Goal: Information Seeking & Learning: Learn about a topic

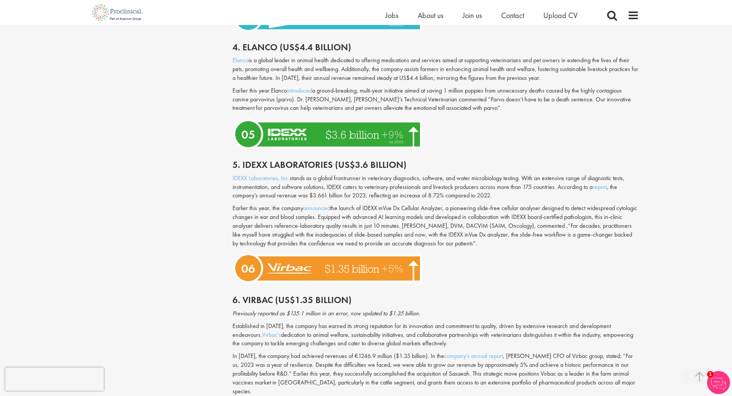
scroll to position [1229, 0]
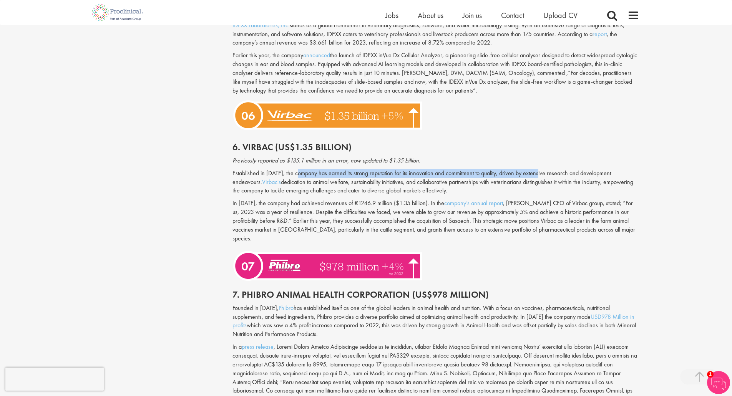
drag, startPoint x: 300, startPoint y: 166, endPoint x: 538, endPoint y: 165, distance: 238.6
click at [538, 169] on p "Established in [DATE], the company has earned its strong reputation for its inn…" at bounding box center [435, 182] width 406 height 27
drag, startPoint x: 499, startPoint y: 163, endPoint x: 595, endPoint y: 164, distance: 96.0
click at [595, 169] on p "Established in [DATE], the company has earned its strong reputation for its inn…" at bounding box center [435, 182] width 406 height 27
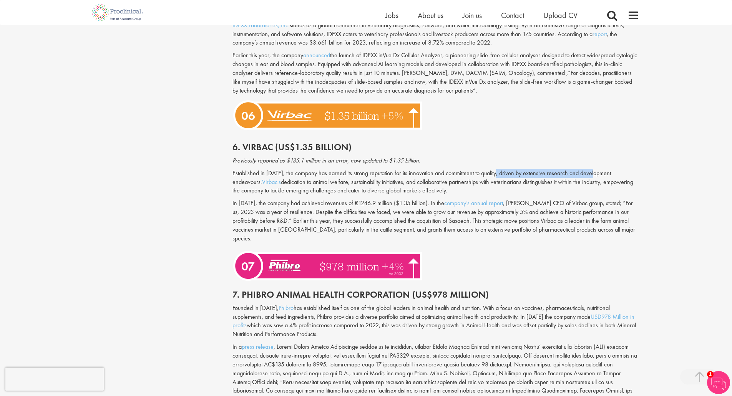
click at [595, 169] on p "Established in [DATE], the company has earned its strong reputation for its inn…" at bounding box center [435, 182] width 406 height 27
click at [360, 169] on p "Established in [DATE], the company has earned its strong reputation for its inn…" at bounding box center [435, 182] width 406 height 27
drag, startPoint x: 348, startPoint y: 165, endPoint x: 485, endPoint y: 167, distance: 136.8
click at [485, 169] on p "Established in [DATE], the company has earned its strong reputation for its inn…" at bounding box center [435, 182] width 406 height 27
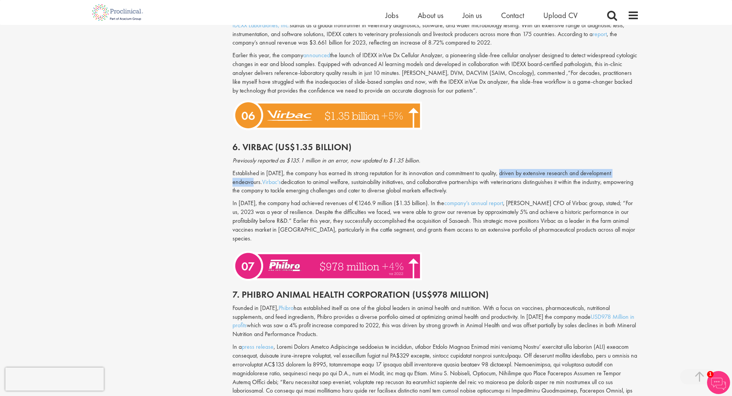
drag, startPoint x: 502, startPoint y: 164, endPoint x: 633, endPoint y: 166, distance: 131.0
click at [633, 169] on p "Established in [DATE], the company has earned its strong reputation for its inn…" at bounding box center [435, 182] width 406 height 27
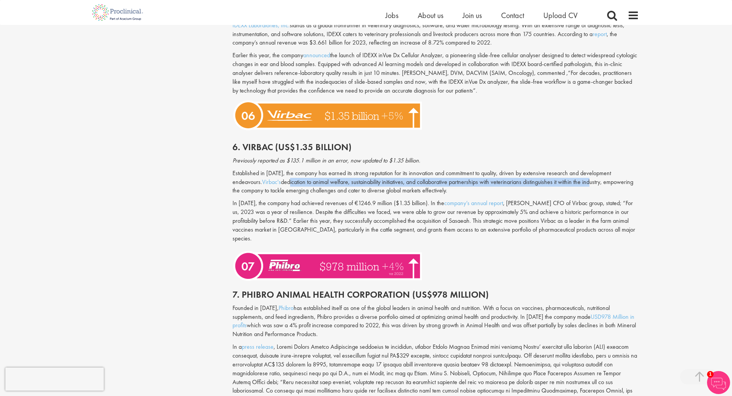
drag, startPoint x: 260, startPoint y: 172, endPoint x: 559, endPoint y: 175, distance: 299.7
click at [559, 175] on p "Established in [DATE], the company has earned its strong reputation for its inn…" at bounding box center [435, 182] width 406 height 27
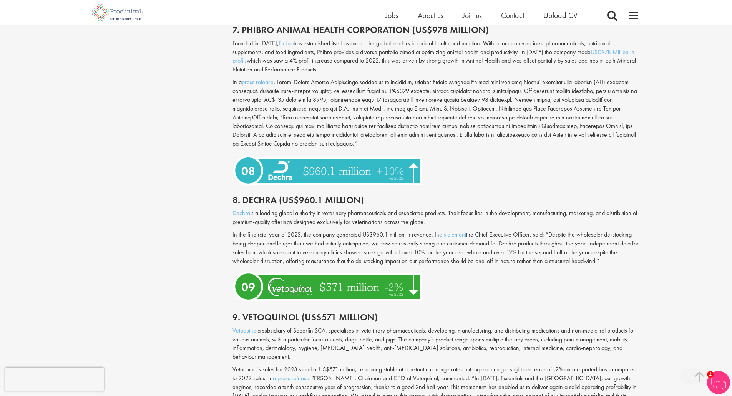
scroll to position [1498, 0]
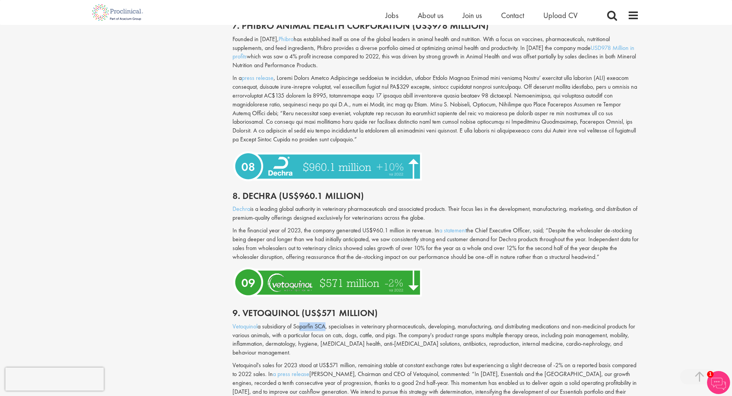
drag, startPoint x: 299, startPoint y: 309, endPoint x: 327, endPoint y: 310, distance: 27.7
click at [327, 322] on p "Vetoquinol a subsidiary of Soparfin SCA, specialises in veterinary pharmaceutic…" at bounding box center [435, 339] width 406 height 35
drag, startPoint x: 327, startPoint y: 310, endPoint x: 339, endPoint y: 310, distance: 12.3
click at [328, 322] on p "Vetoquinol a subsidiary of Soparfin SCA, specialises in veterinary pharmaceutic…" at bounding box center [435, 339] width 406 height 35
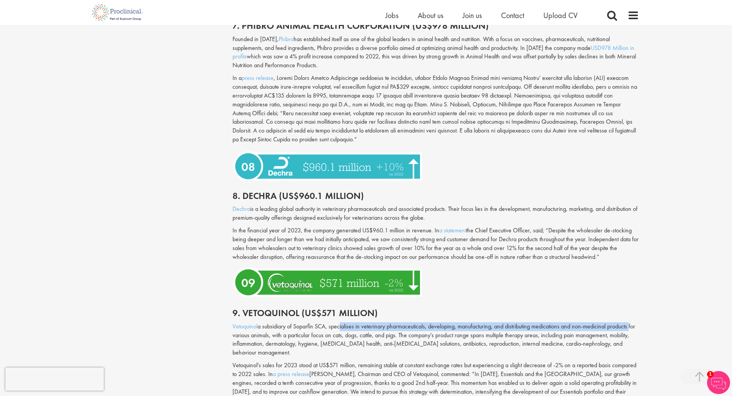
drag, startPoint x: 340, startPoint y: 310, endPoint x: 647, endPoint y: 311, distance: 307.3
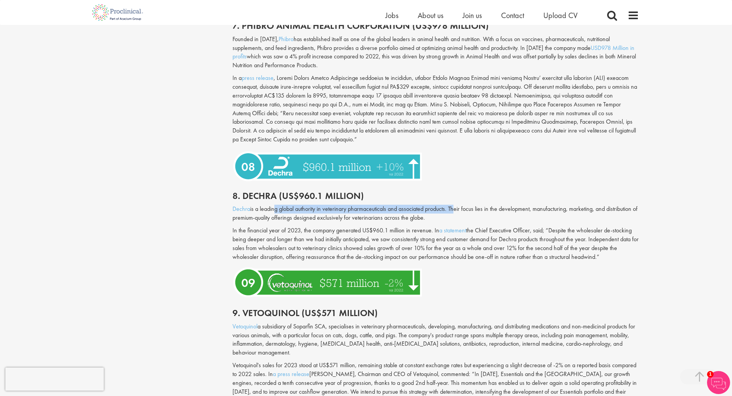
drag, startPoint x: 273, startPoint y: 192, endPoint x: 454, endPoint y: 189, distance: 181.0
click at [454, 205] on p "Dechra is a leading global authority in veterinary pharmaceuticals and associat…" at bounding box center [435, 214] width 406 height 18
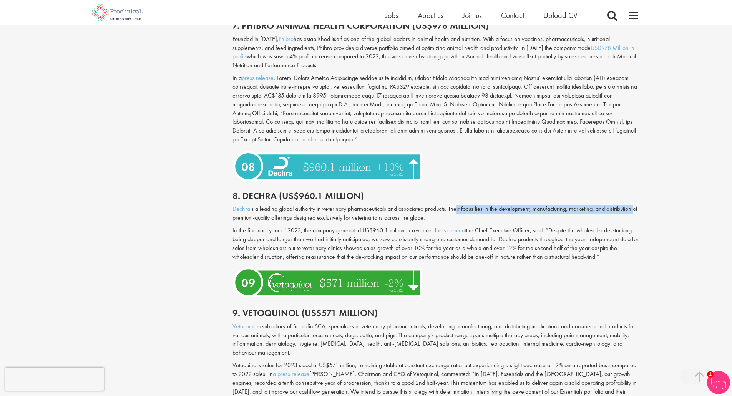
drag, startPoint x: 459, startPoint y: 188, endPoint x: 641, endPoint y: 192, distance: 181.8
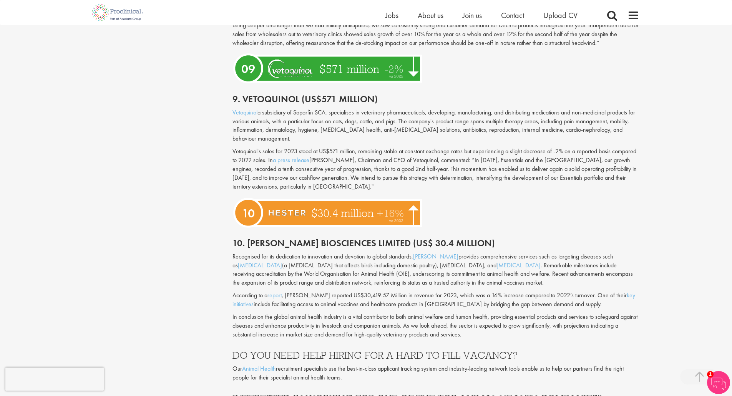
scroll to position [1729, 0]
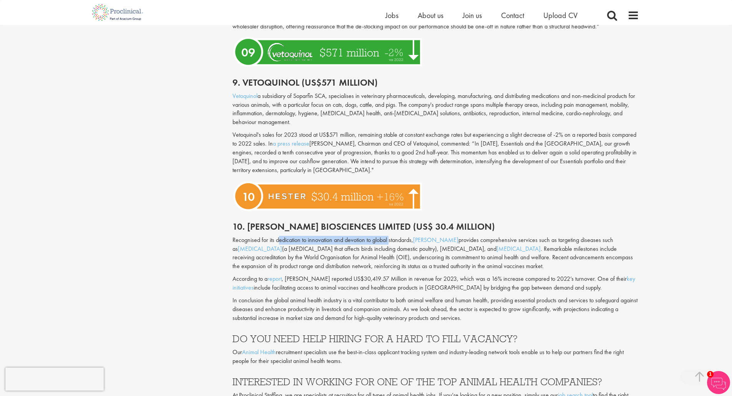
drag, startPoint x: 278, startPoint y: 223, endPoint x: 391, endPoint y: 222, distance: 113.3
click at [391, 236] on p "Recognised for its dedication to innovation and devotion to global standards, […" at bounding box center [435, 253] width 406 height 35
drag, startPoint x: 261, startPoint y: 206, endPoint x: 279, endPoint y: 207, distance: 17.3
click at [261, 222] on h2 "10. [PERSON_NAME] Biosciences Limited (US$ 30.4 million)" at bounding box center [435, 227] width 406 height 10
drag, startPoint x: 532, startPoint y: 232, endPoint x: 612, endPoint y: 234, distance: 79.6
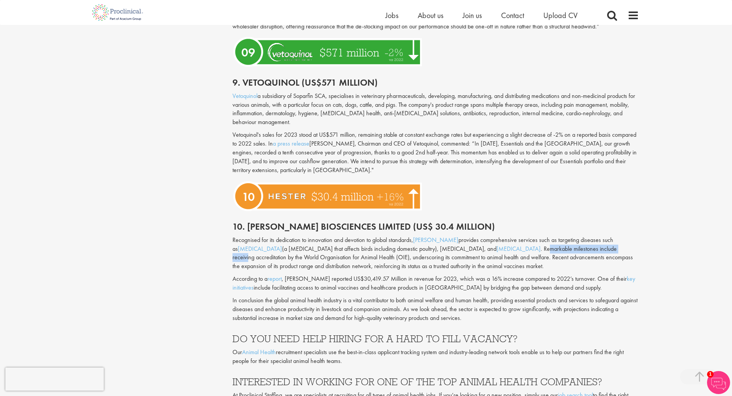
click at [612, 236] on p "Recognised for its dedication to innovation and devotion to global standards, […" at bounding box center [435, 253] width 406 height 35
click at [610, 236] on p "Recognised for its dedication to innovation and devotion to global standards, […" at bounding box center [435, 253] width 406 height 35
drag, startPoint x: 237, startPoint y: 239, endPoint x: 367, endPoint y: 242, distance: 129.5
click at [367, 242] on p "Recognised for its dedication to innovation and devotion to global standards, […" at bounding box center [435, 253] width 406 height 35
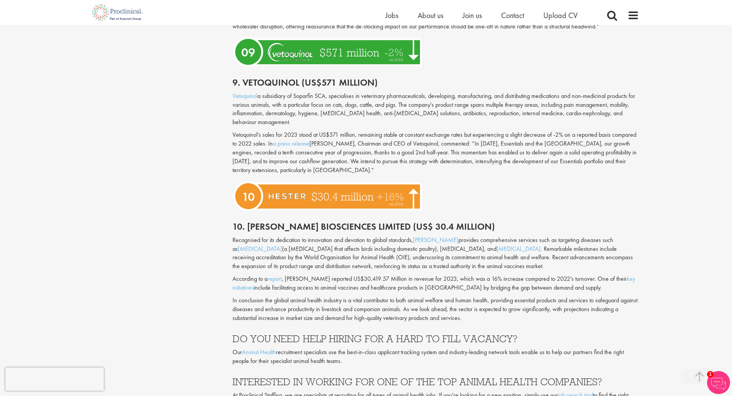
drag, startPoint x: 482, startPoint y: 124, endPoint x: 479, endPoint y: 116, distance: 8.5
